Goal: Find specific page/section: Find specific page/section

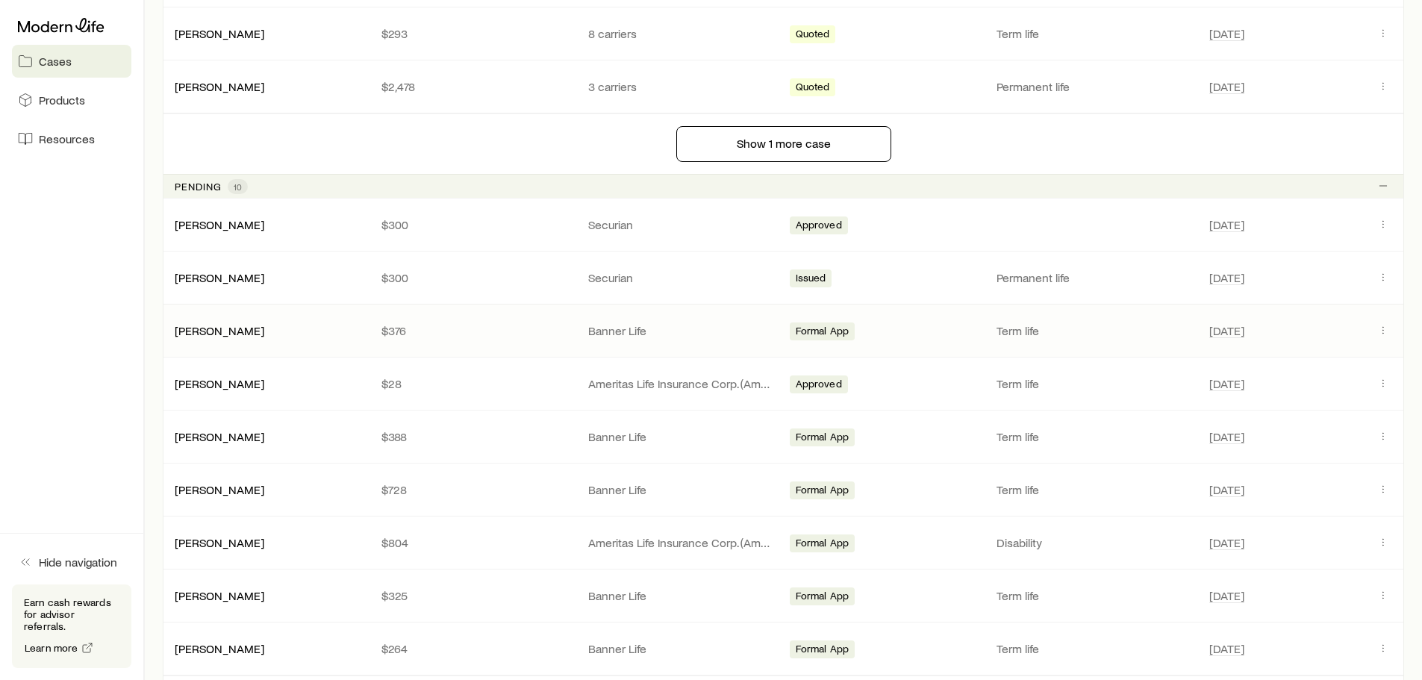
scroll to position [1120, 0]
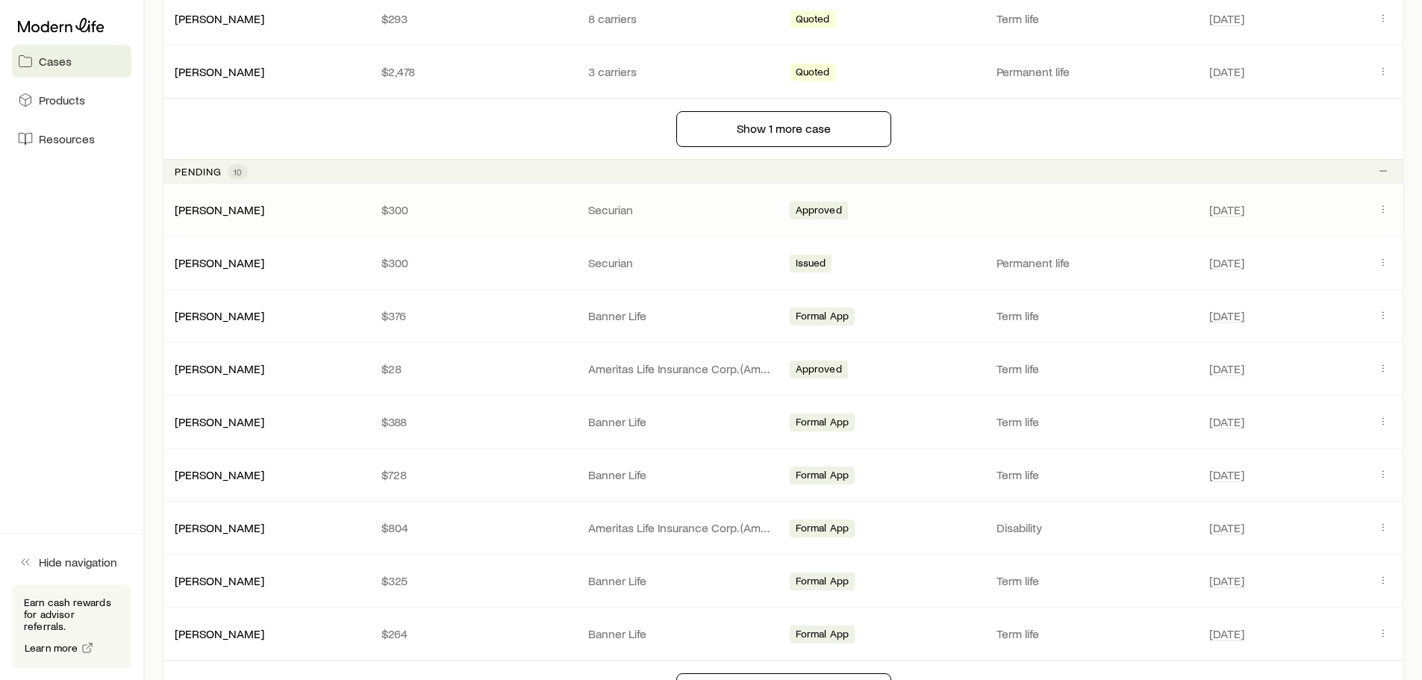
click at [524, 218] on div "[PERSON_NAME] $300 Securian Approved [DATE]" at bounding box center [783, 210] width 1241 height 52
click at [1388, 212] on icon "Client cases" at bounding box center [1383, 209] width 12 height 12
click at [548, 269] on p "$300" at bounding box center [472, 262] width 183 height 15
click at [1382, 260] on icon "Client cases" at bounding box center [1383, 262] width 12 height 12
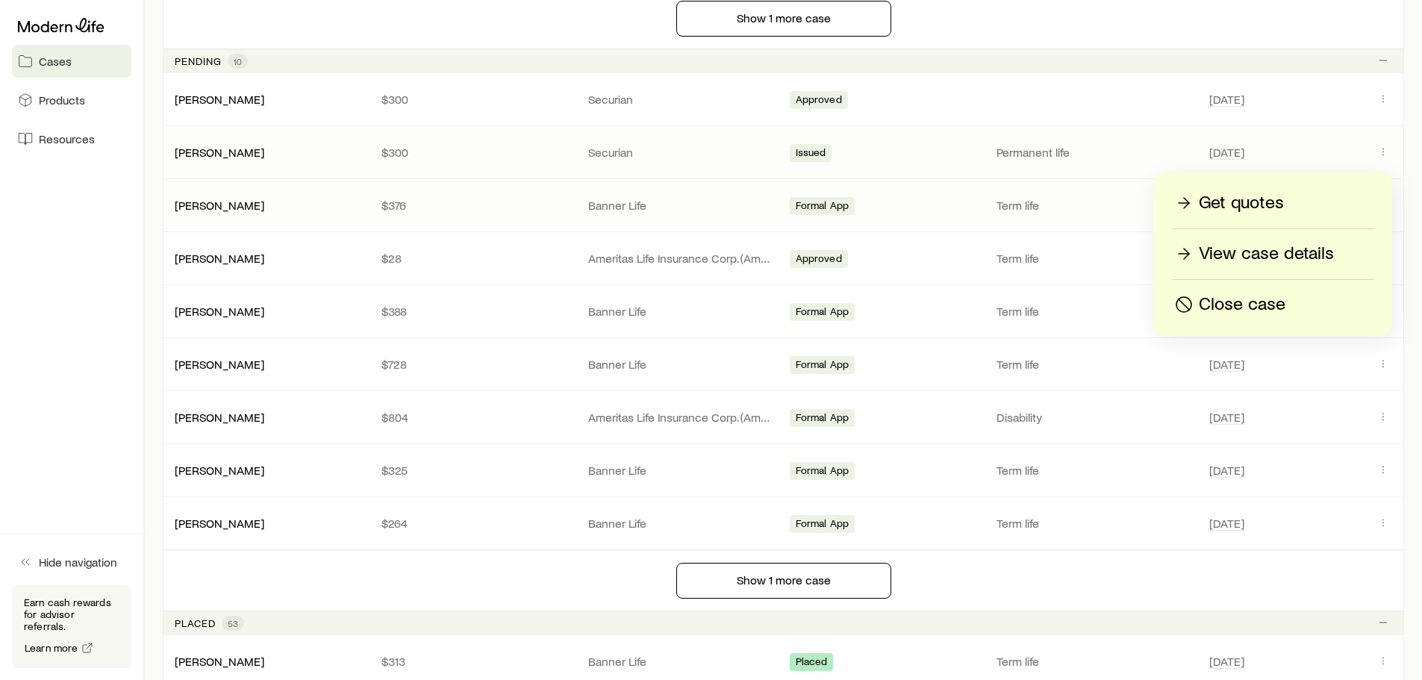
scroll to position [1269, 0]
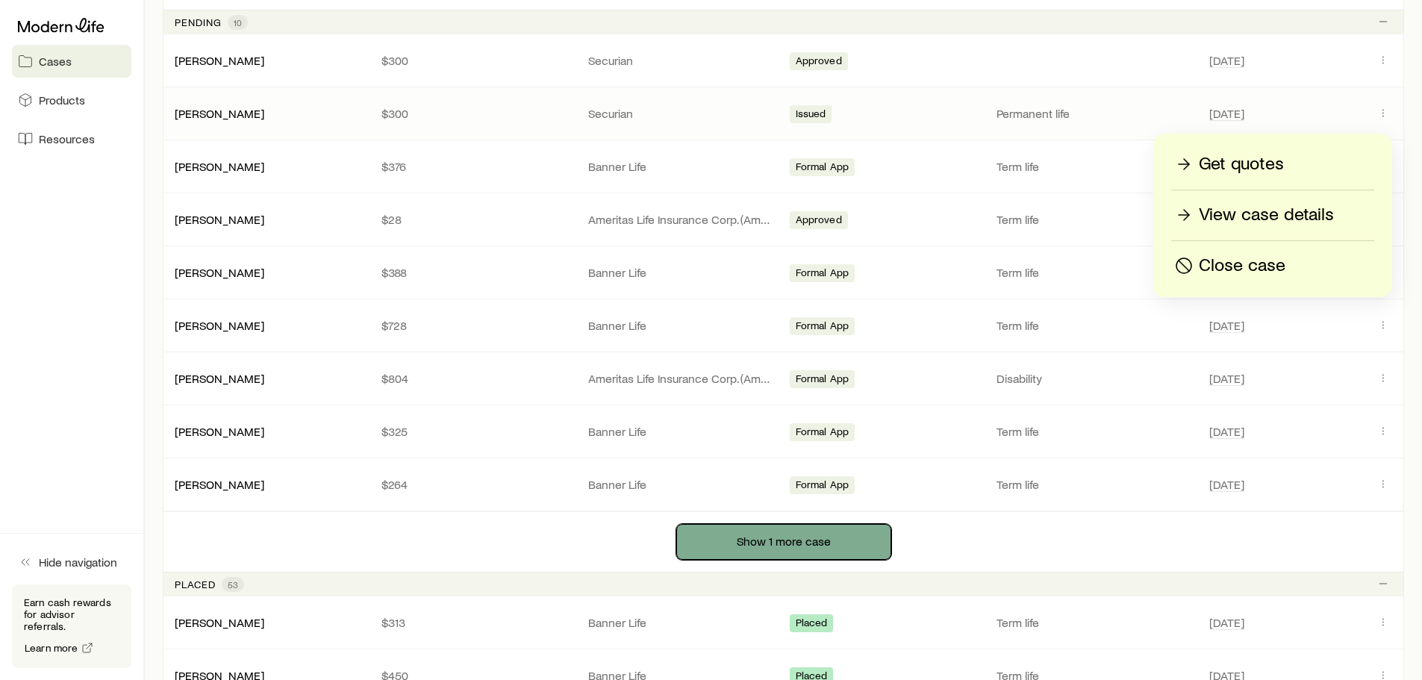
click at [712, 534] on button "Show 1 more case" at bounding box center [783, 542] width 215 height 36
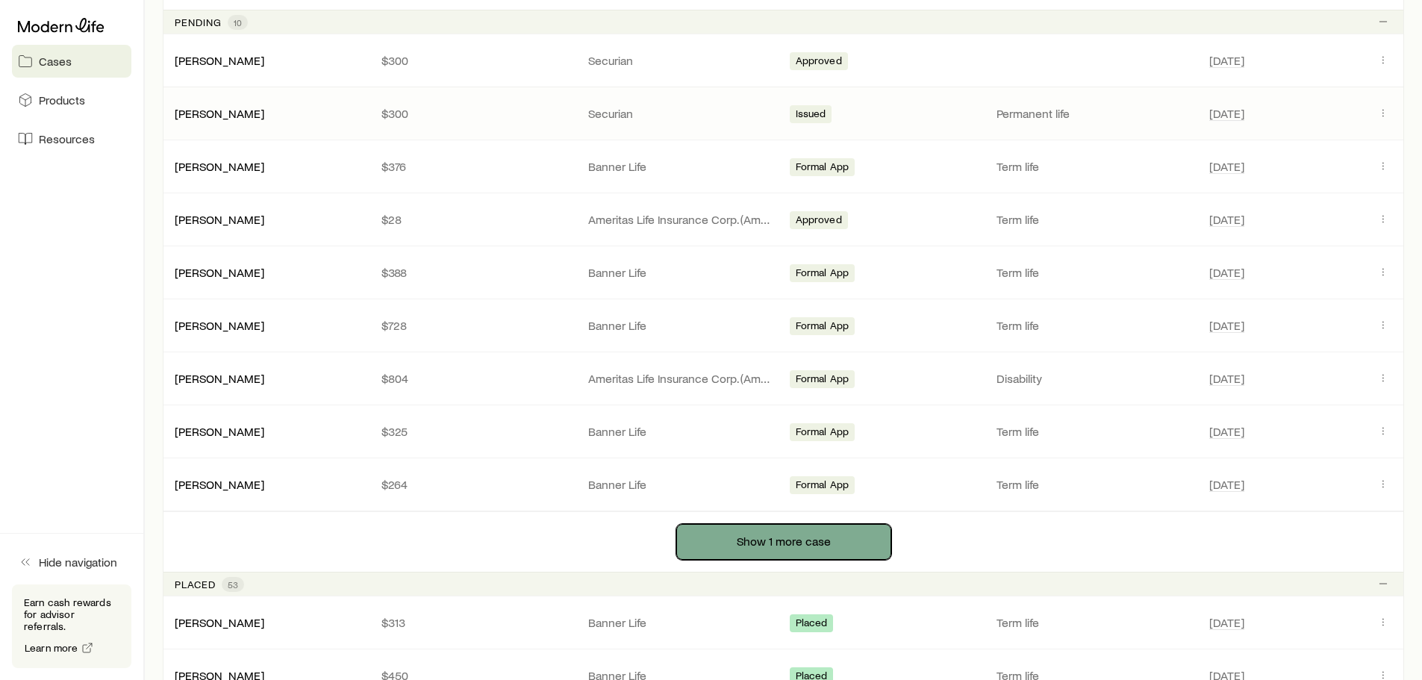
click at [733, 544] on button "Show 1 more case" at bounding box center [783, 542] width 215 height 36
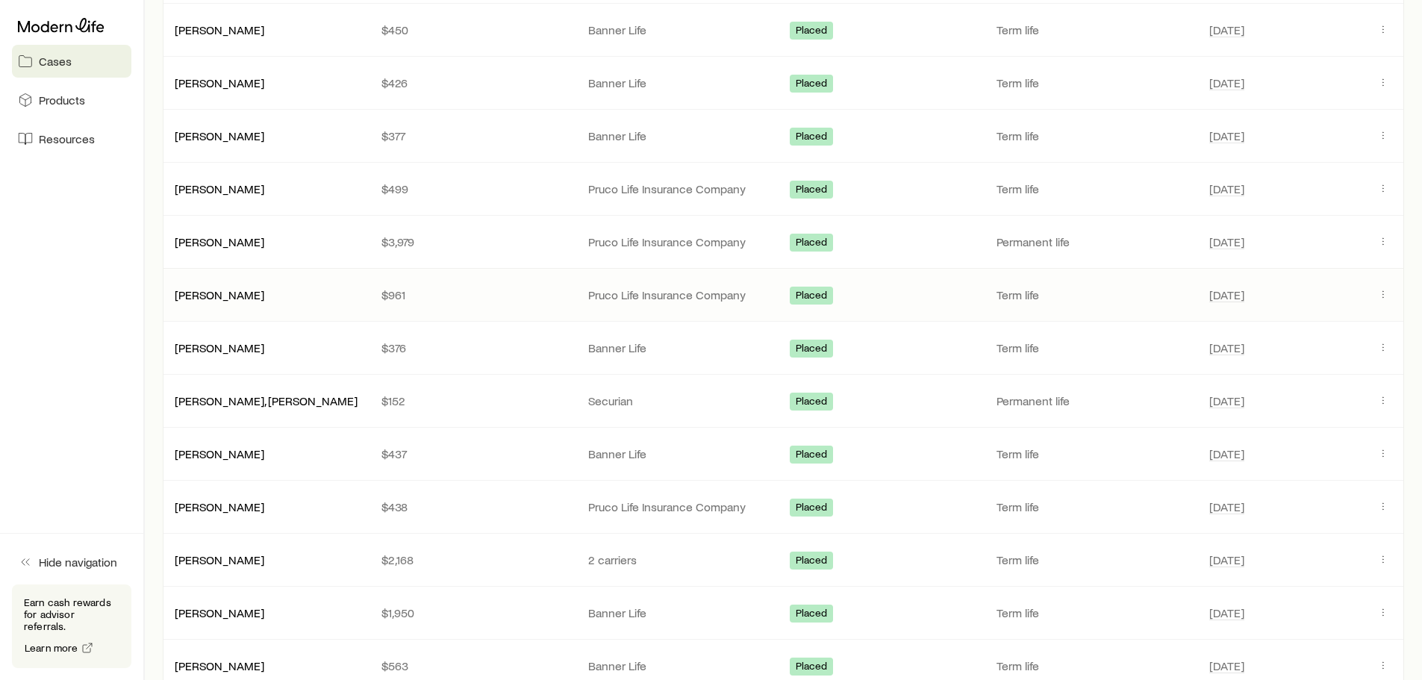
scroll to position [1941, 0]
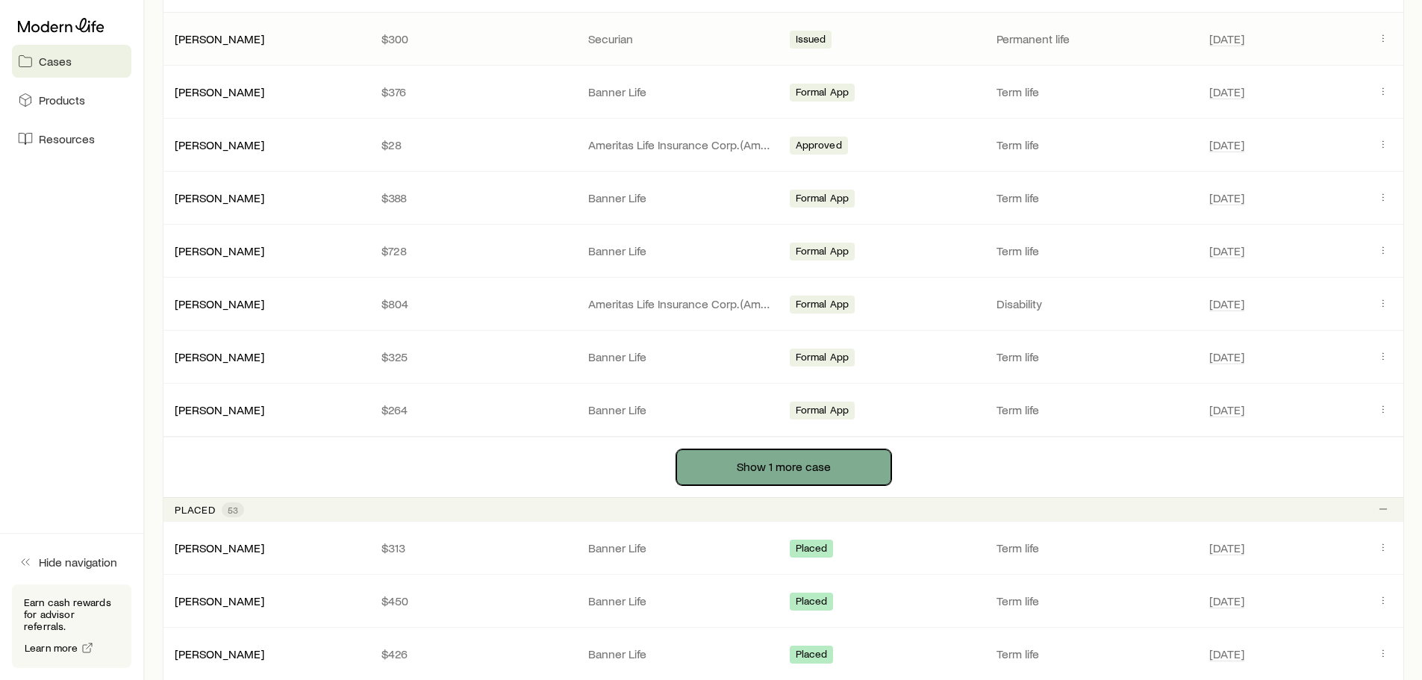
click at [772, 457] on button "Show 1 more case" at bounding box center [783, 467] width 215 height 36
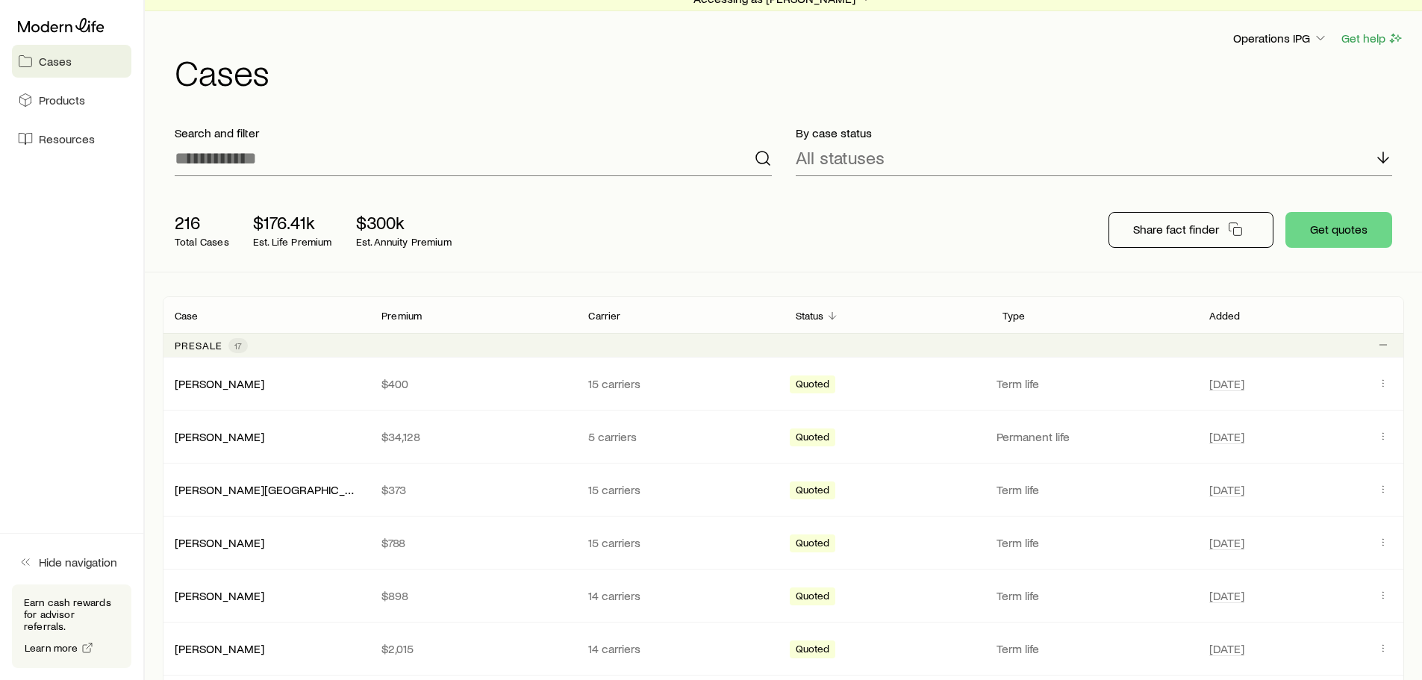
scroll to position [0, 0]
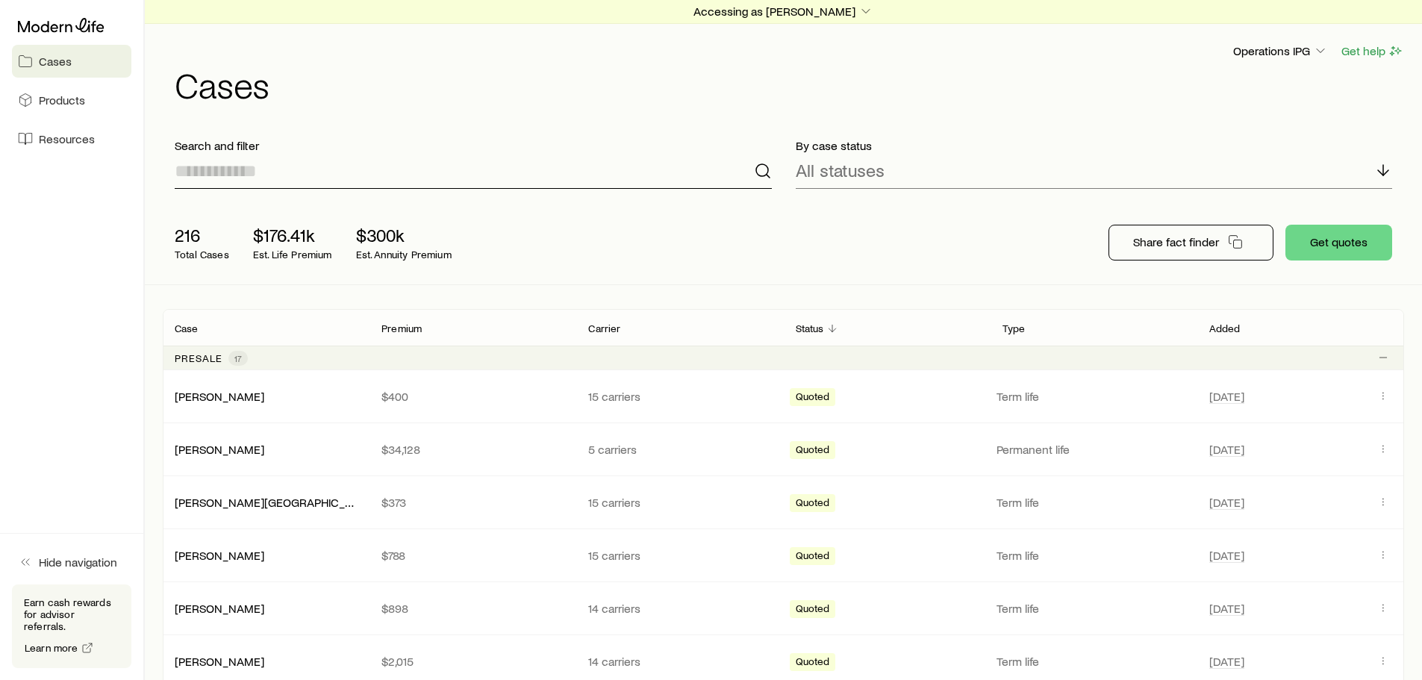
click at [586, 172] on input at bounding box center [473, 171] width 597 height 36
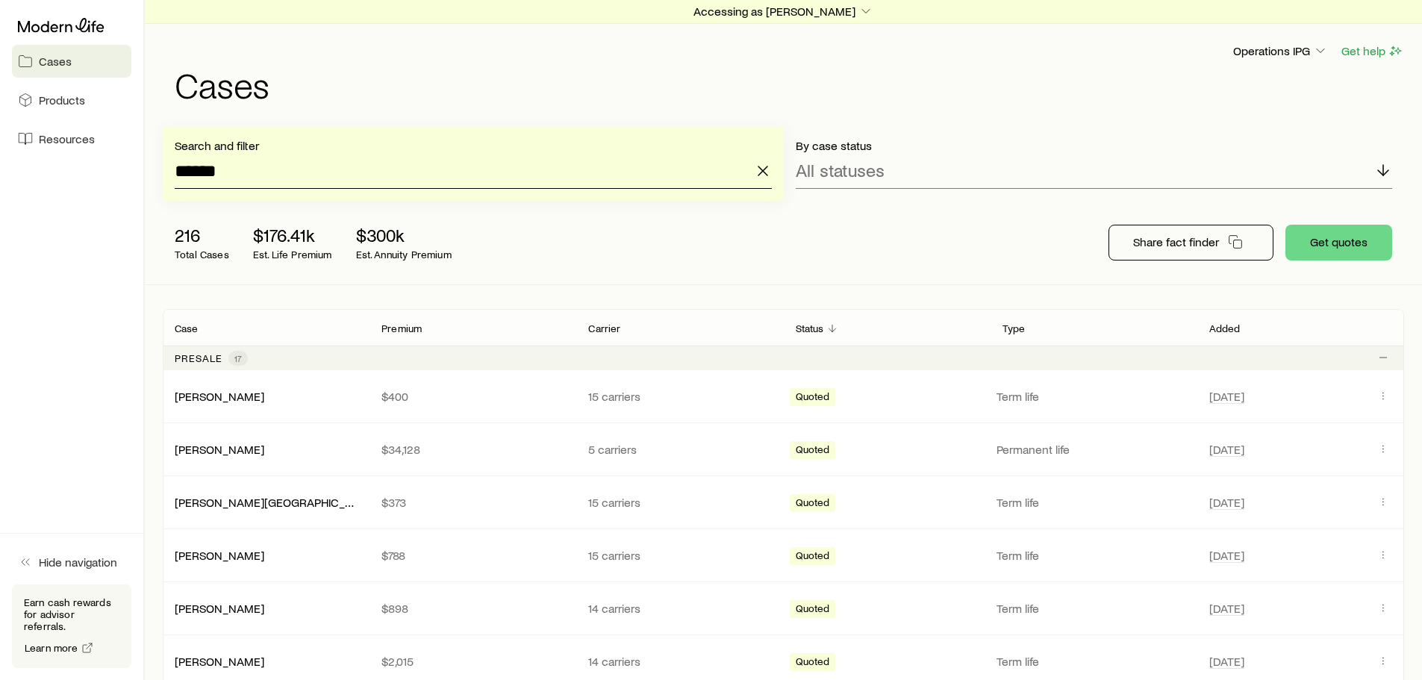
click at [459, 179] on input "******" at bounding box center [473, 171] width 597 height 36
type input "*****"
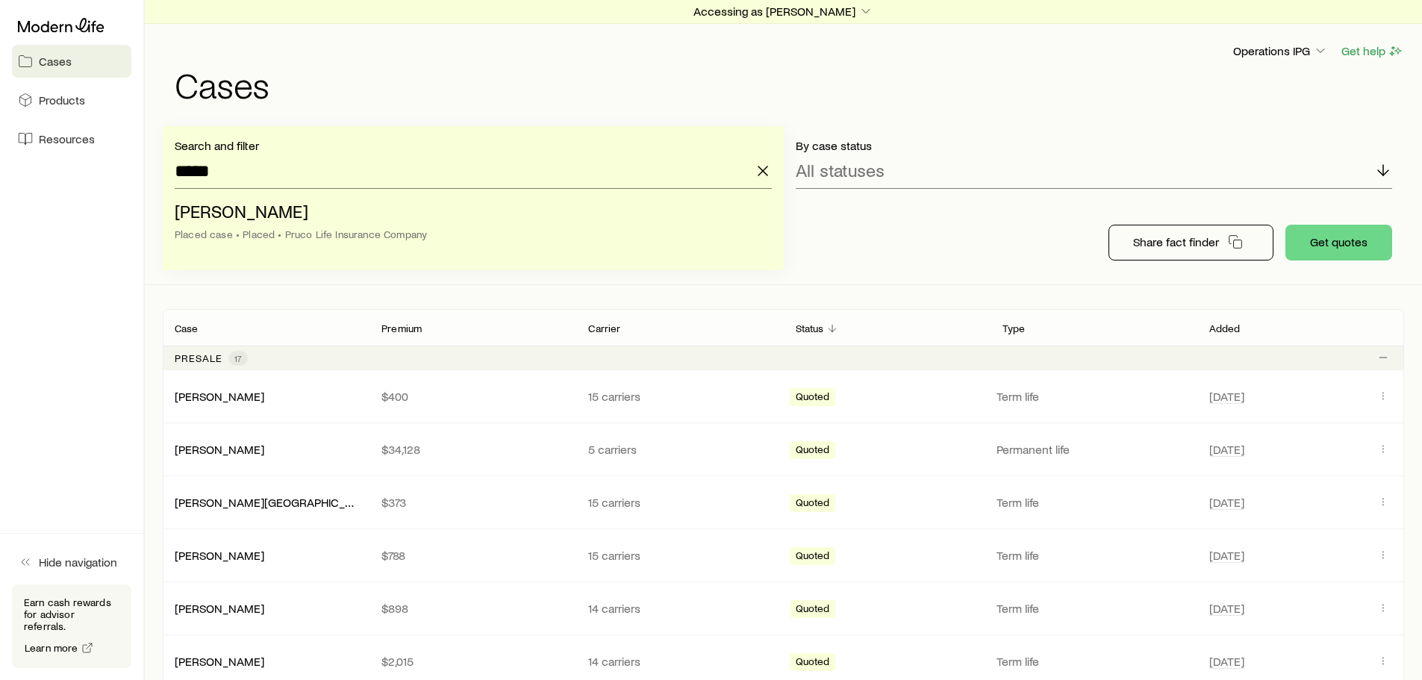
click at [884, 213] on div "216 Total Cases $176.41k Est. Life Premium $300k Est. Annuity Premium Share fac…" at bounding box center [783, 243] width 1241 height 84
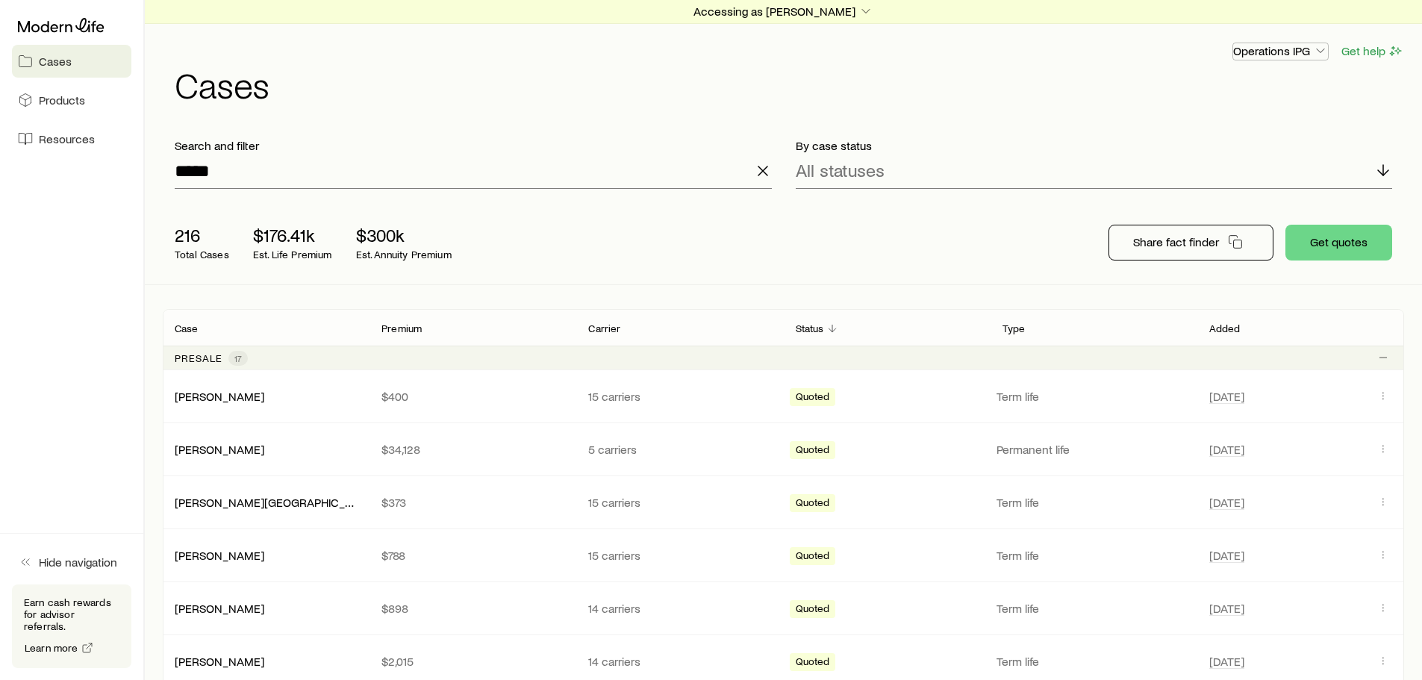
click at [1297, 49] on p "Operations IPG" at bounding box center [1280, 50] width 95 height 15
click at [31, 143] on icon at bounding box center [28, 139] width 6 height 11
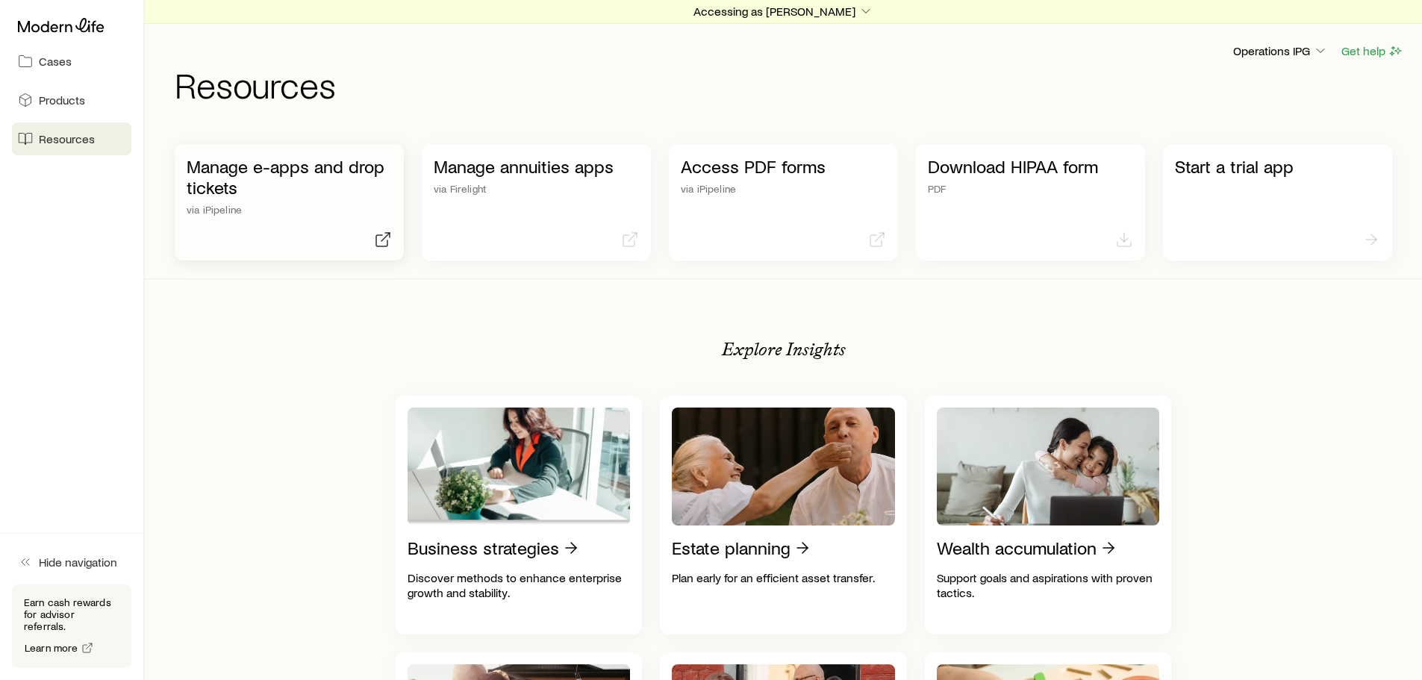
click at [293, 202] on div "Manage e-apps and drop tickets via iPipeline" at bounding box center [289, 186] width 205 height 60
